Goal: Book appointment/travel/reservation

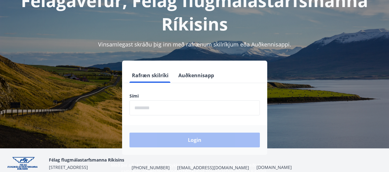
scroll to position [75, 0]
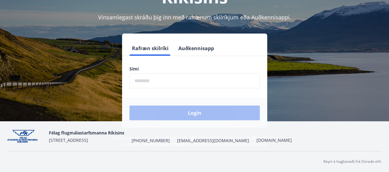
click at [159, 83] on input "phone" at bounding box center [194, 80] width 130 height 15
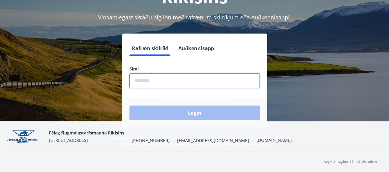
type input "********"
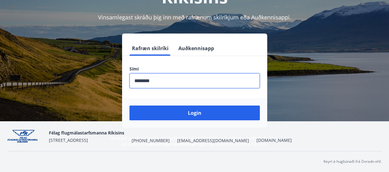
click at [190, 49] on button "Auðkennisapp" at bounding box center [196, 48] width 41 height 15
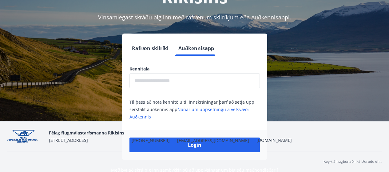
click at [171, 82] on input "text" at bounding box center [194, 80] width 130 height 15
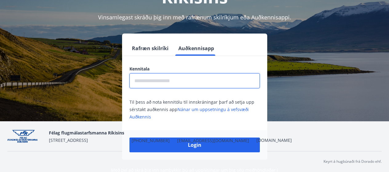
type input "**********"
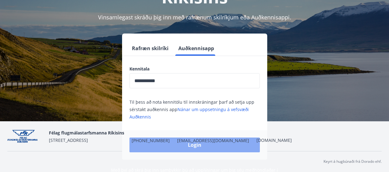
click at [196, 147] on button "Login" at bounding box center [194, 144] width 130 height 15
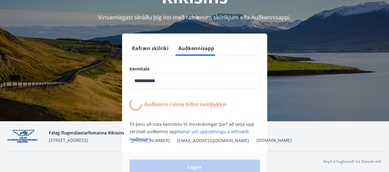
scroll to position [104, 0]
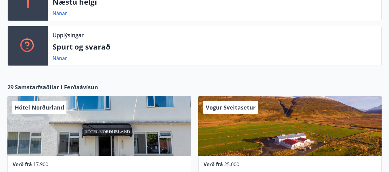
scroll to position [123, 0]
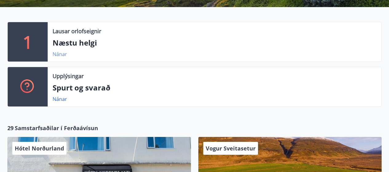
click at [59, 52] on link "Nánar" at bounding box center [60, 54] width 14 height 7
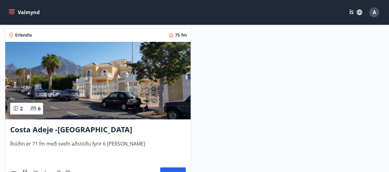
scroll to position [205, 0]
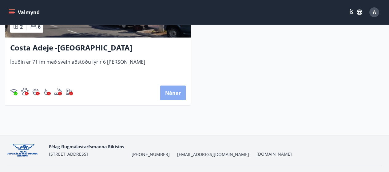
click at [169, 94] on button "Nánar" at bounding box center [173, 92] width 26 height 15
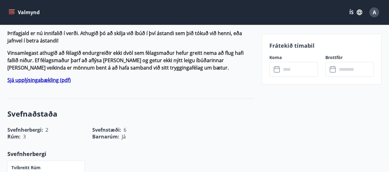
scroll to position [410, 0]
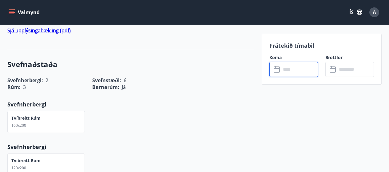
click at [287, 71] on input "text" at bounding box center [299, 69] width 37 height 15
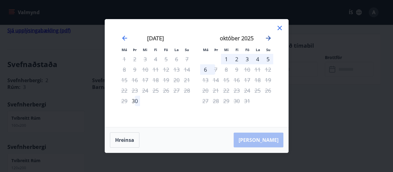
click at [267, 38] on icon "Move forward to switch to the next month." at bounding box center [268, 38] width 5 height 5
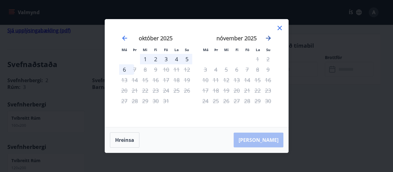
click at [267, 38] on icon "Move forward to switch to the next month." at bounding box center [268, 38] width 5 height 5
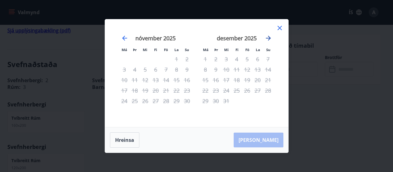
click at [267, 38] on icon "Move forward to switch to the next month." at bounding box center [268, 38] width 5 height 5
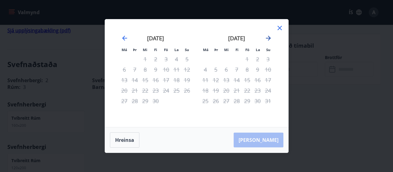
click at [267, 38] on icon "Move forward to switch to the next month." at bounding box center [268, 38] width 5 height 5
click at [278, 27] on icon at bounding box center [279, 27] width 7 height 7
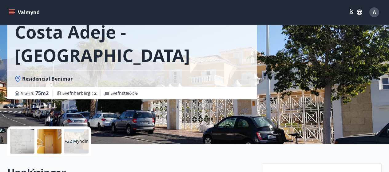
scroll to position [0, 0]
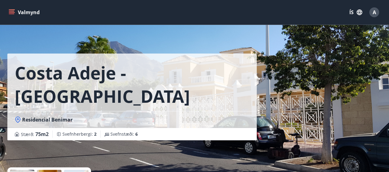
click at [27, 15] on button "Valmynd" at bounding box center [24, 12] width 35 height 11
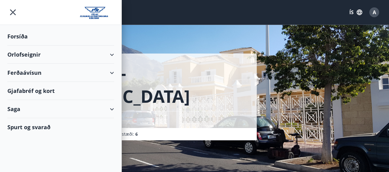
click at [36, 91] on div "Gjafabréf og kort" at bounding box center [60, 91] width 107 height 18
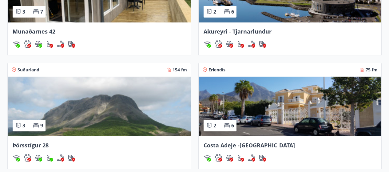
scroll to position [532, 0]
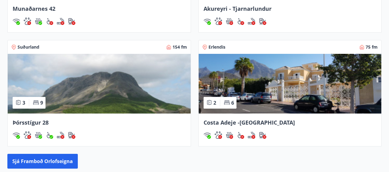
click at [247, 123] on span "Costa Adeje -[GEOGRAPHIC_DATA]" at bounding box center [248, 122] width 91 height 7
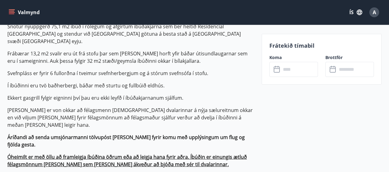
scroll to position [123, 0]
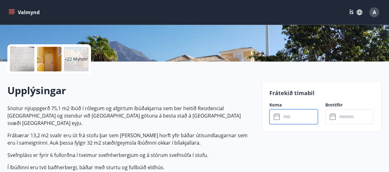
click at [290, 120] on input "text" at bounding box center [299, 116] width 37 height 15
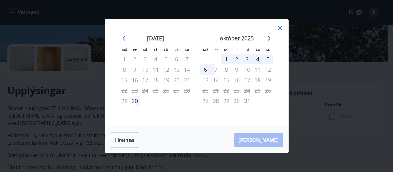
click at [267, 38] on icon "Move forward to switch to the next month." at bounding box center [268, 38] width 5 height 5
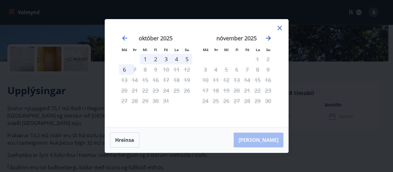
click at [267, 38] on icon "Move forward to switch to the next month." at bounding box center [268, 38] width 5 height 5
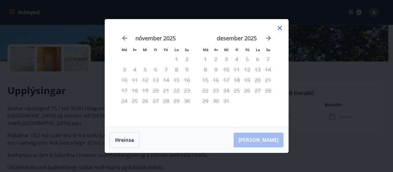
click at [279, 26] on icon at bounding box center [279, 27] width 7 height 7
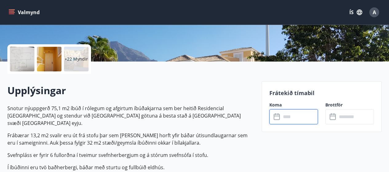
click at [284, 118] on input "text" at bounding box center [299, 116] width 37 height 15
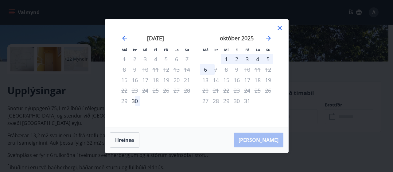
click at [280, 27] on icon at bounding box center [280, 28] width 4 height 4
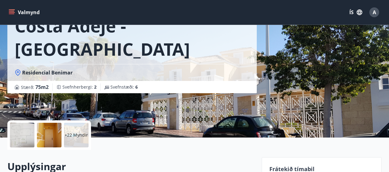
scroll to position [0, 0]
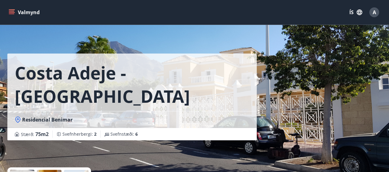
click at [81, 71] on h1 "Costa Adeje -[GEOGRAPHIC_DATA]" at bounding box center [132, 84] width 234 height 47
click at [19, 11] on button "Valmynd" at bounding box center [24, 12] width 35 height 11
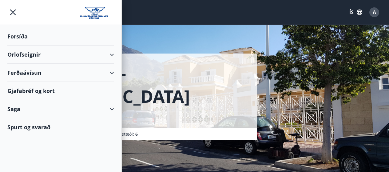
click at [112, 73] on div "Ferðaávísun" at bounding box center [60, 73] width 107 height 18
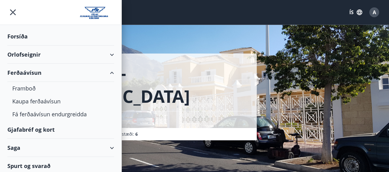
click at [109, 54] on div "Orlofseignir" at bounding box center [60, 54] width 107 height 18
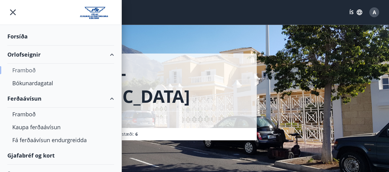
click at [24, 70] on div "Framboð" at bounding box center [60, 70] width 97 height 13
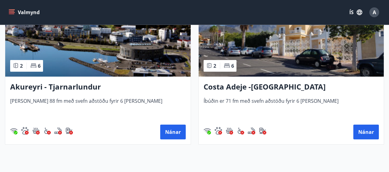
scroll to position [328, 0]
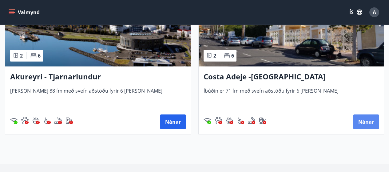
click at [367, 121] on button "Nánar" at bounding box center [366, 121] width 26 height 15
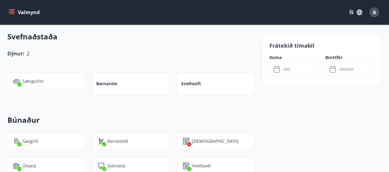
scroll to position [450, 0]
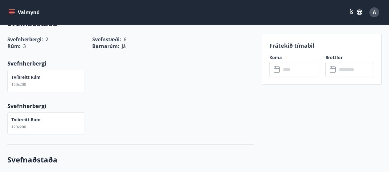
click at [296, 73] on input "text" at bounding box center [299, 69] width 37 height 15
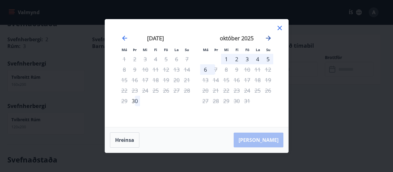
click at [269, 38] on icon "Move forward to switch to the next month." at bounding box center [268, 38] width 5 height 5
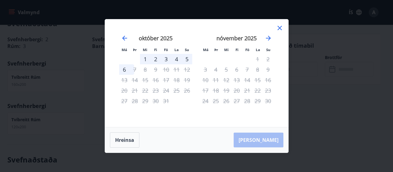
click at [227, 69] on div "5" at bounding box center [226, 69] width 10 height 10
click at [238, 69] on div "6" at bounding box center [237, 69] width 10 height 10
click at [248, 69] on div "7" at bounding box center [247, 69] width 10 height 10
click at [280, 30] on icon at bounding box center [279, 27] width 7 height 7
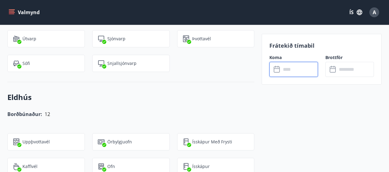
scroll to position [737, 0]
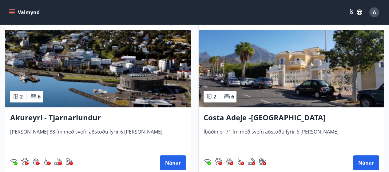
scroll to position [371, 0]
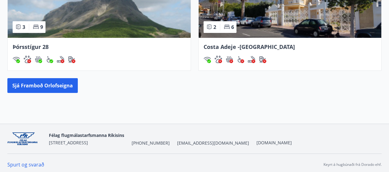
scroll to position [611, 0]
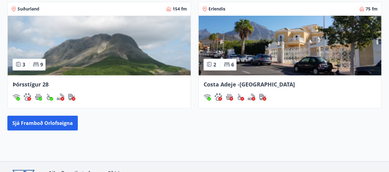
scroll to position [611, 0]
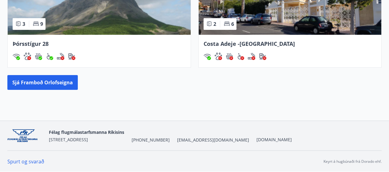
click at [20, 137] on img at bounding box center [25, 135] width 37 height 13
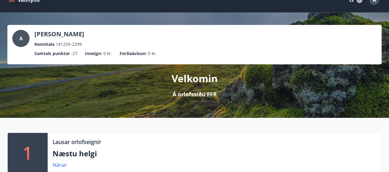
scroll to position [0, 0]
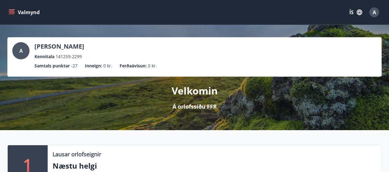
click at [26, 12] on button "Valmynd" at bounding box center [24, 12] width 35 height 11
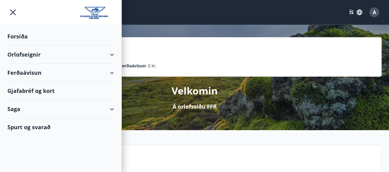
click at [39, 92] on div "Gjafabréf og kort" at bounding box center [60, 91] width 107 height 18
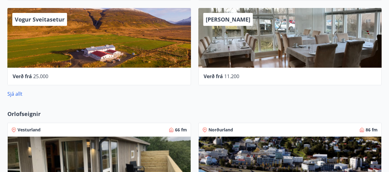
scroll to position [324, 0]
